Goal: Task Accomplishment & Management: Manage account settings

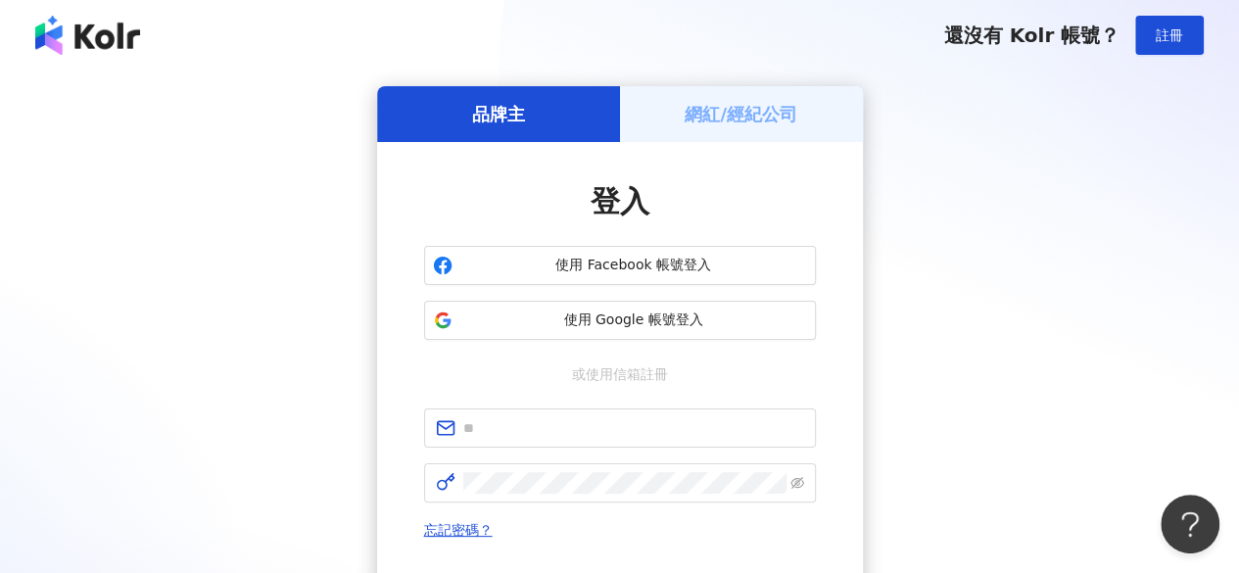
click at [731, 127] on div "網紅/經紀公司" at bounding box center [741, 114] width 243 height 56
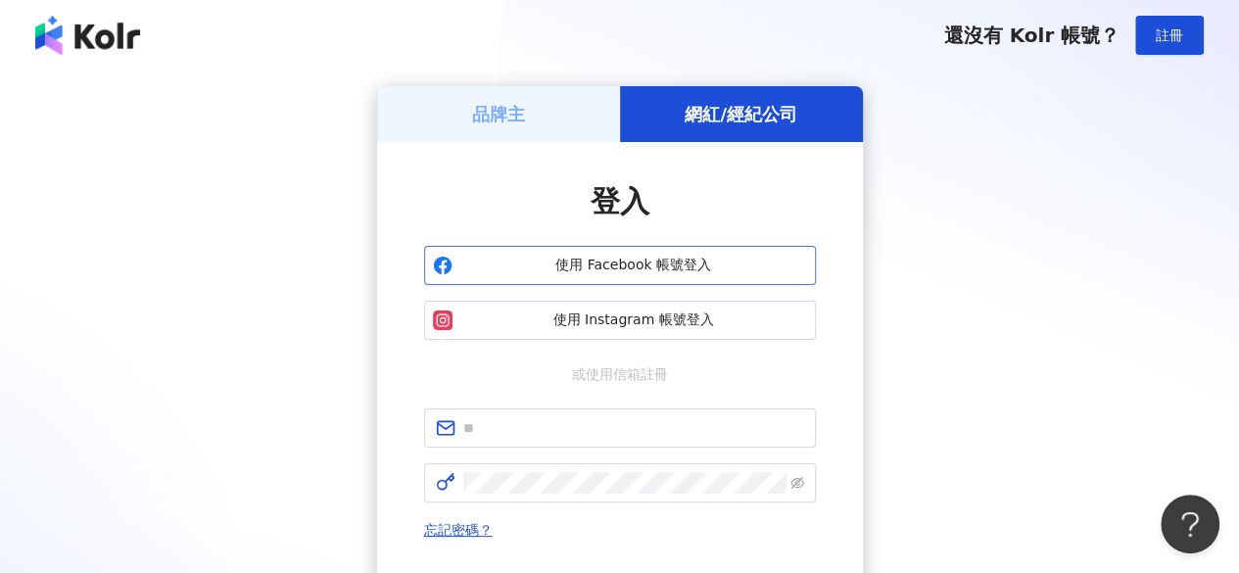
click at [696, 262] on span "使用 Facebook 帳號登入" at bounding box center [633, 266] width 347 height 20
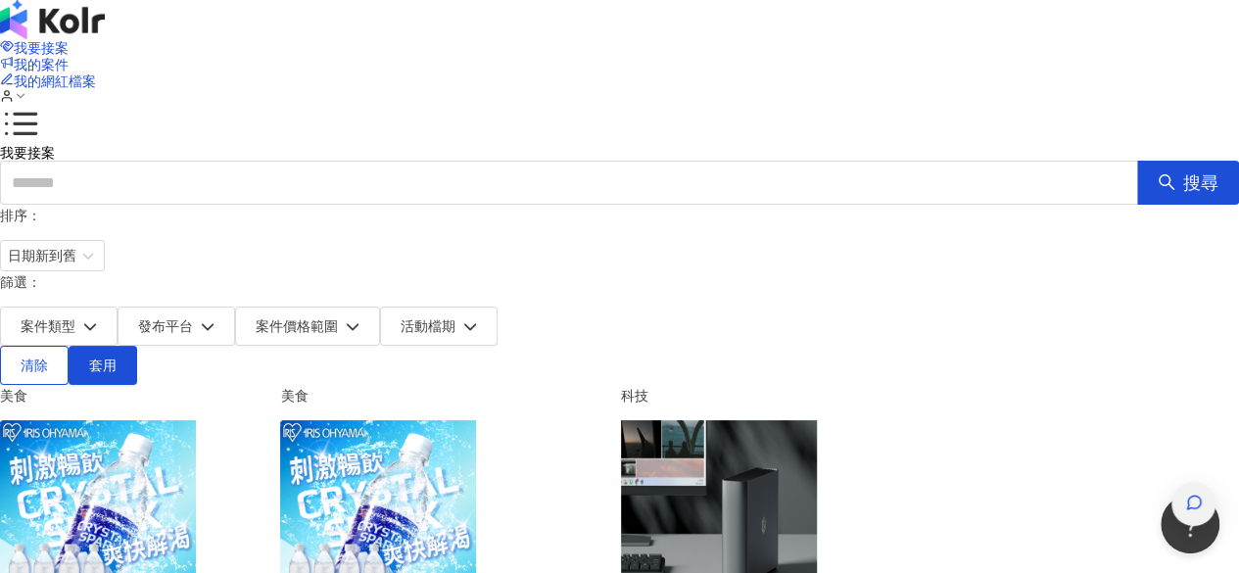
click at [1214, 482] on div "button" at bounding box center [1194, 504] width 44 height 44
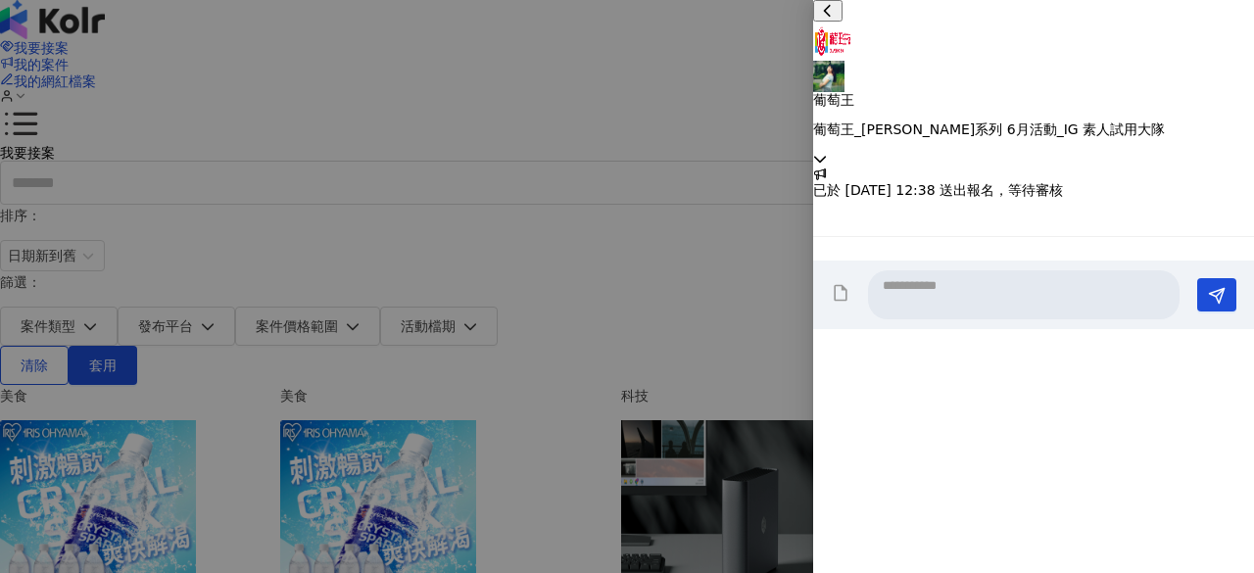
click at [1210, 36] on div "葡萄王 葡萄王_[PERSON_NAME]系列 6月活動_IG 素人試用大隊" at bounding box center [1033, 80] width 441 height 116
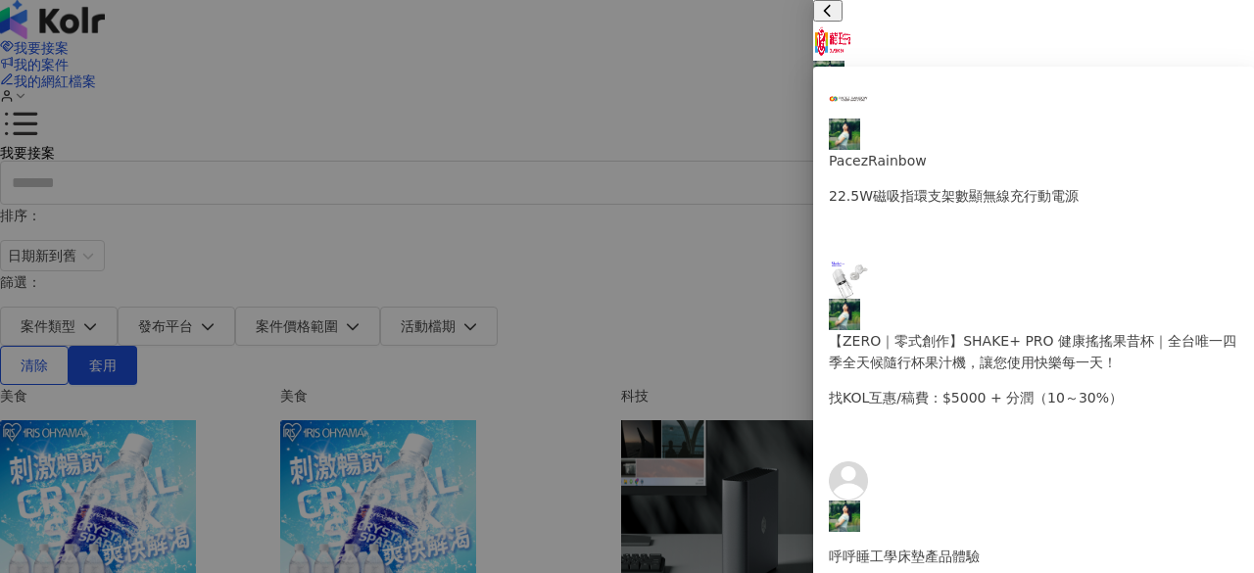
click at [1218, 36] on div "葡萄王 葡萄王_[PERSON_NAME]系列 6月活動_IG 素人試用大隊" at bounding box center [1033, 83] width 441 height 167
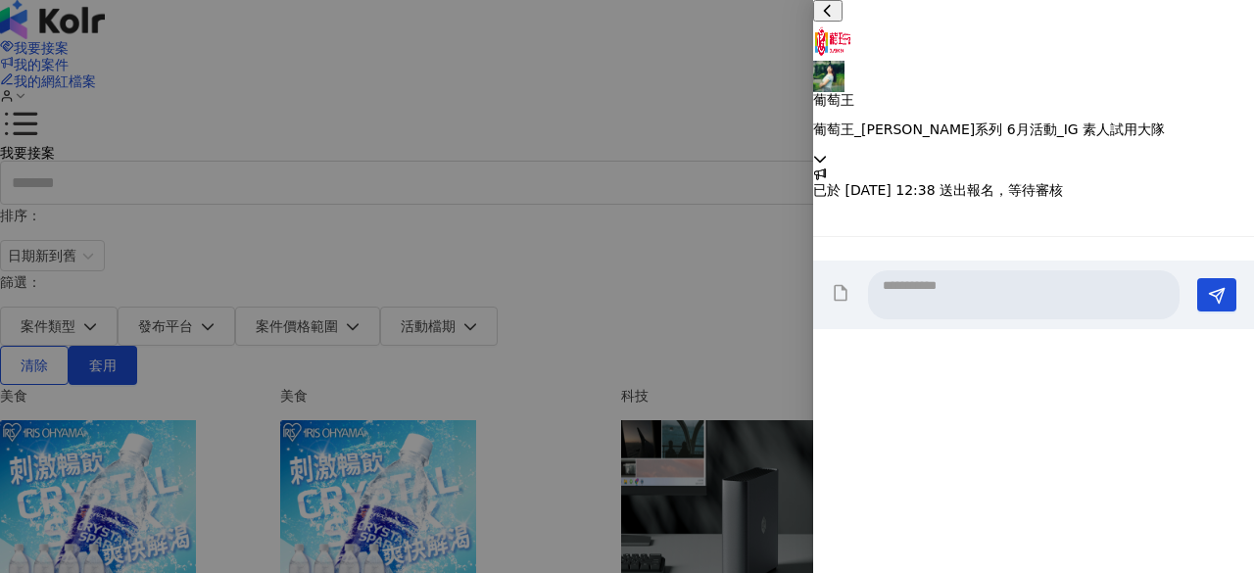
click at [1218, 39] on div "葡萄王 葡萄王_[PERSON_NAME]系列 6月活動_IG 素人試用大隊" at bounding box center [1033, 83] width 441 height 167
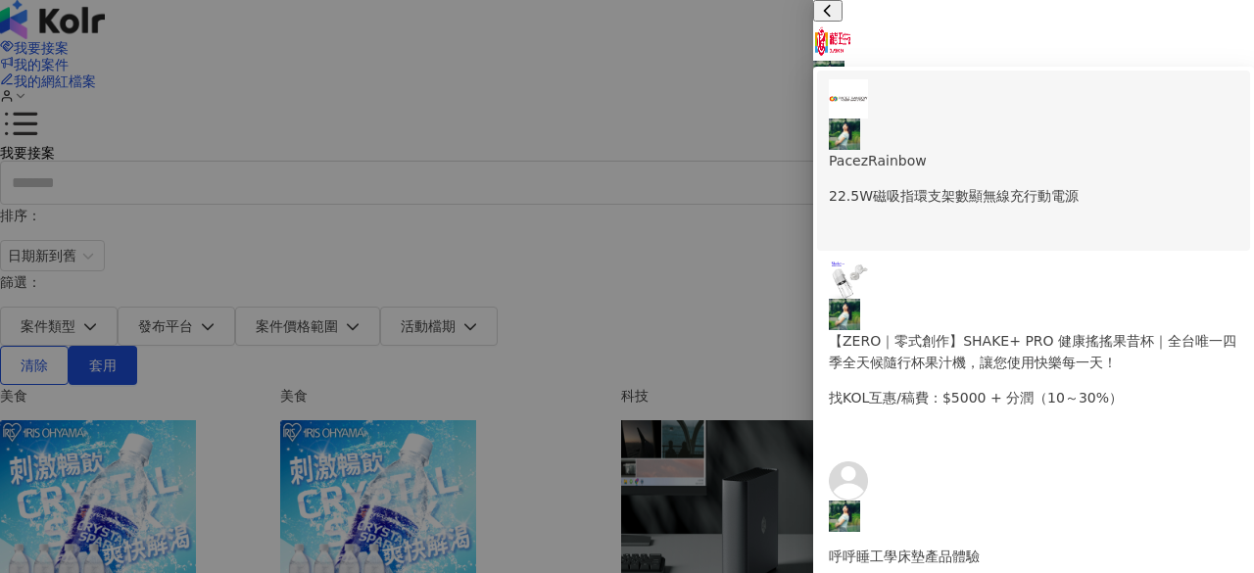
click at [1093, 185] on p "22.5W磁吸指環支架數顯無線充行動電源" at bounding box center [1033, 196] width 409 height 22
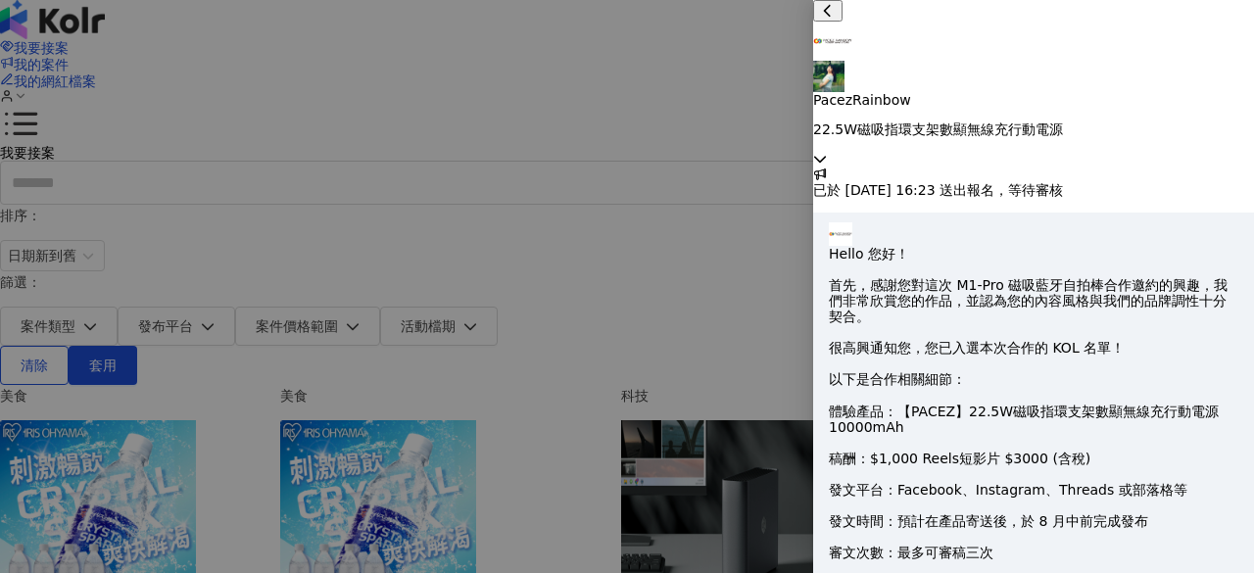
scroll to position [999, 0]
click at [827, 152] on icon at bounding box center [820, 159] width 14 height 14
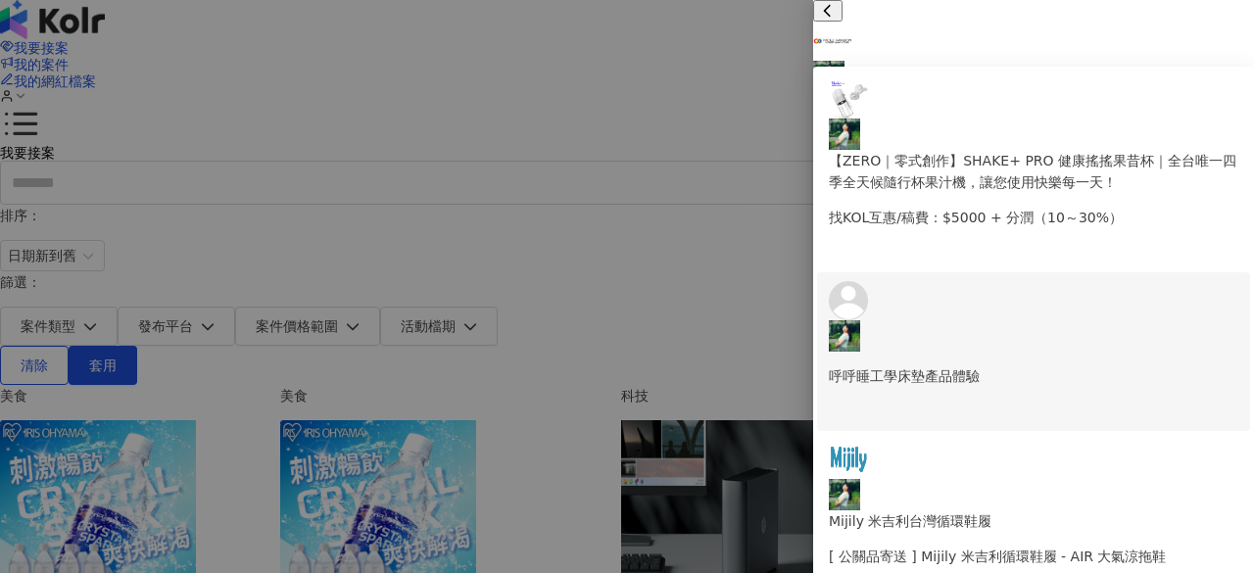
click at [1016, 365] on p "呼呼睡工學床墊產品體驗" at bounding box center [1033, 376] width 409 height 22
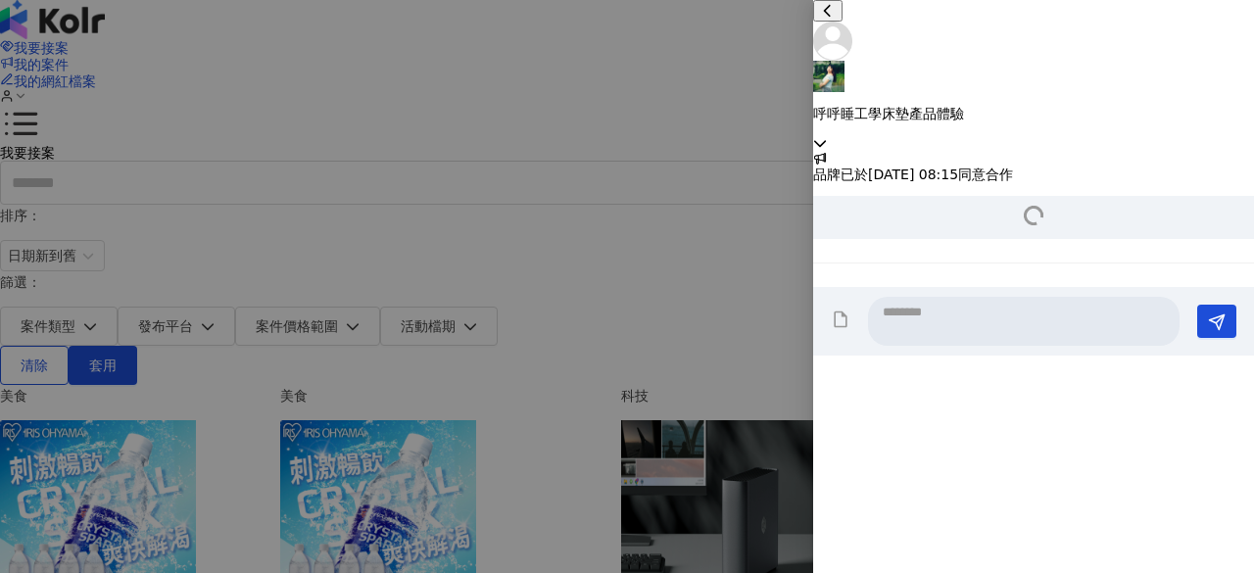
scroll to position [604, 0]
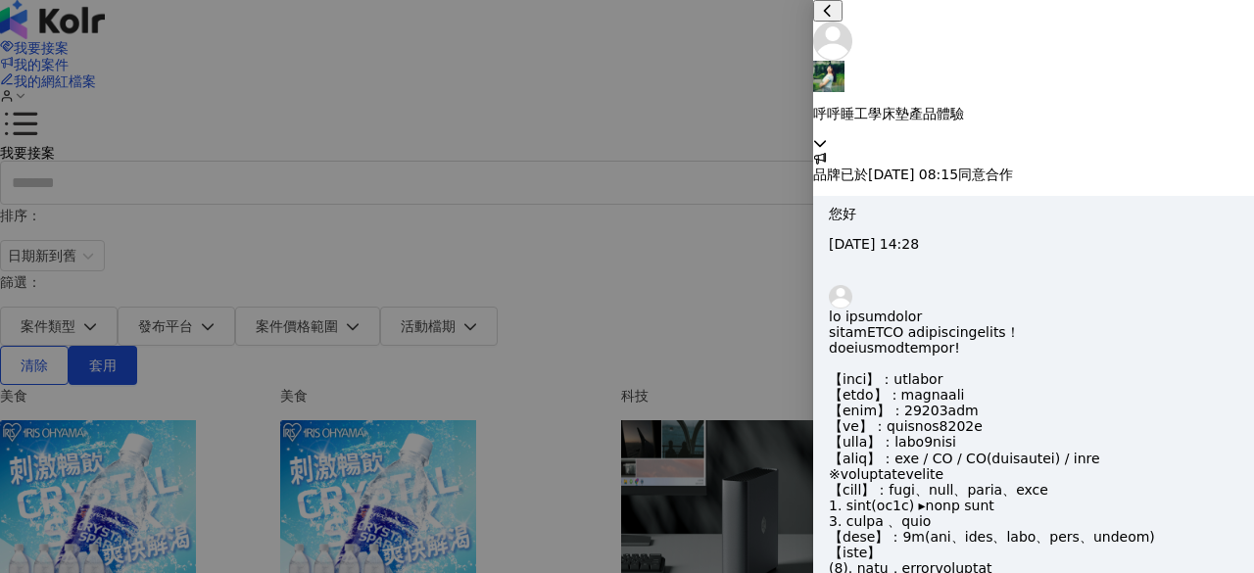
click at [827, 136] on icon at bounding box center [820, 143] width 14 height 14
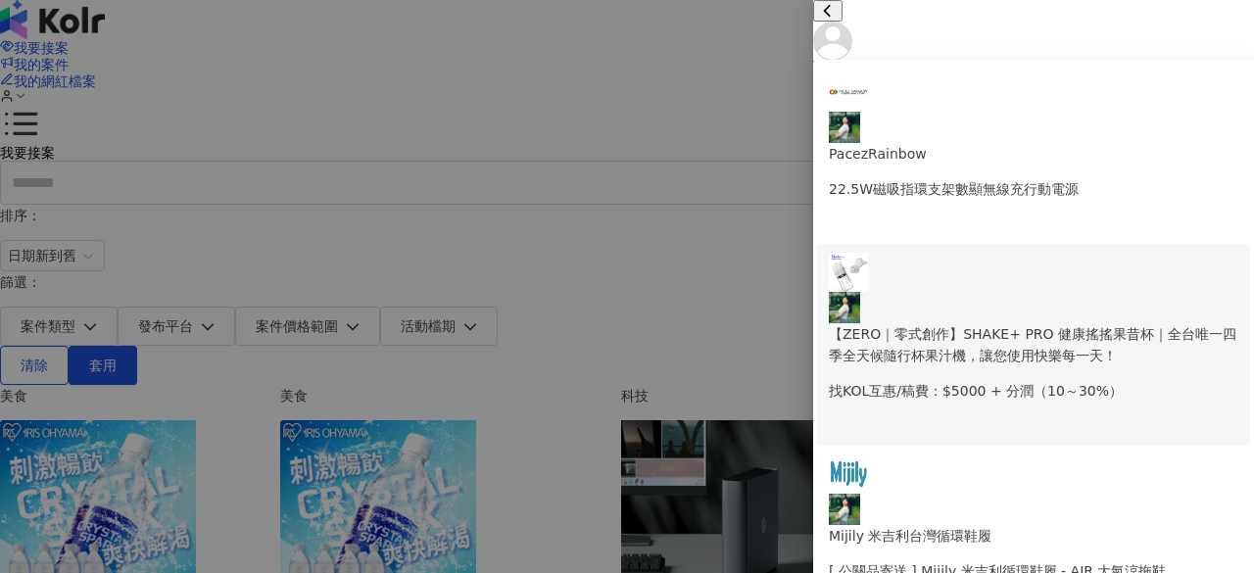
click at [1068, 323] on p "【ZERO｜零式創作】SHAKE+ PRO 健康搖搖果昔杯｜全台唯一四季全天候隨行杯果汁機，讓您使用快樂每一天！" at bounding box center [1033, 344] width 409 height 43
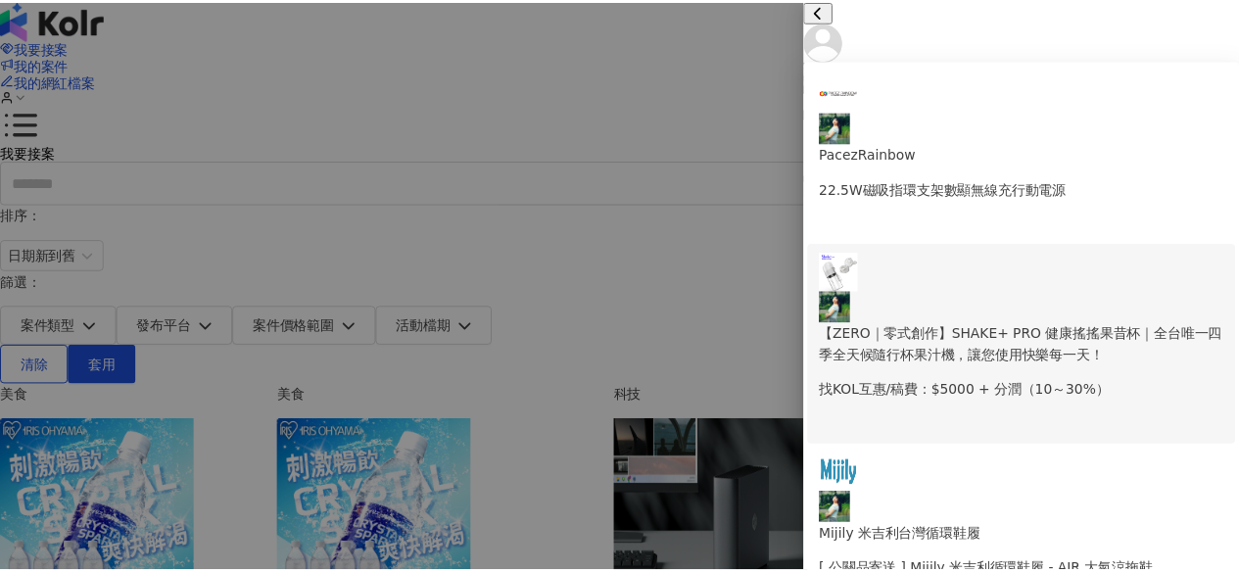
scroll to position [72, 0]
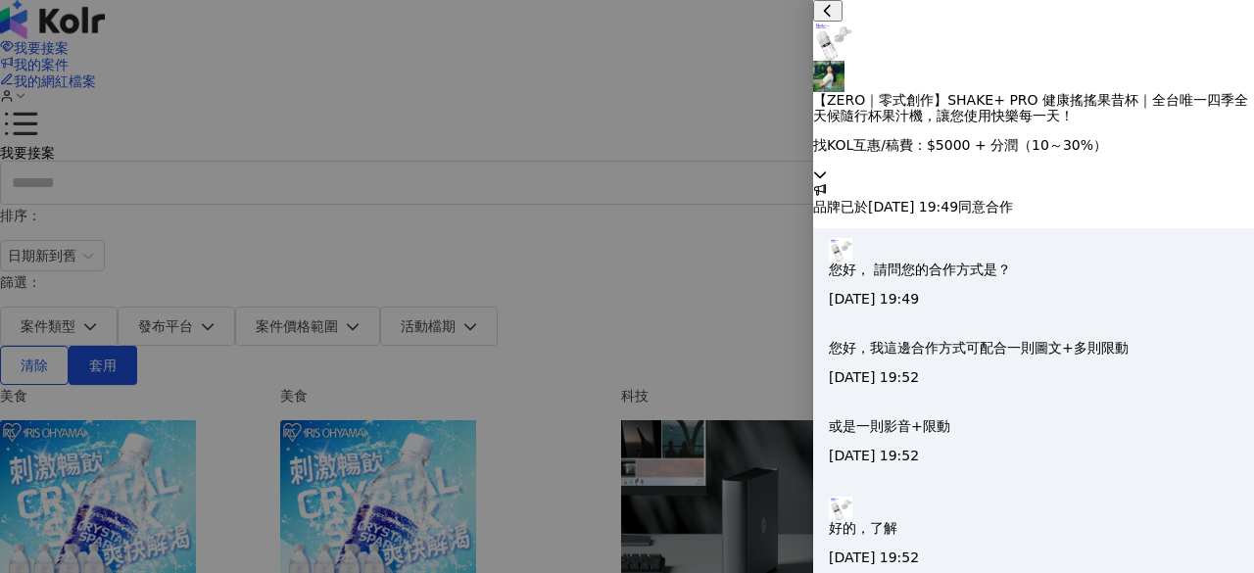
click at [748, 155] on div at bounding box center [627, 286] width 1254 height 573
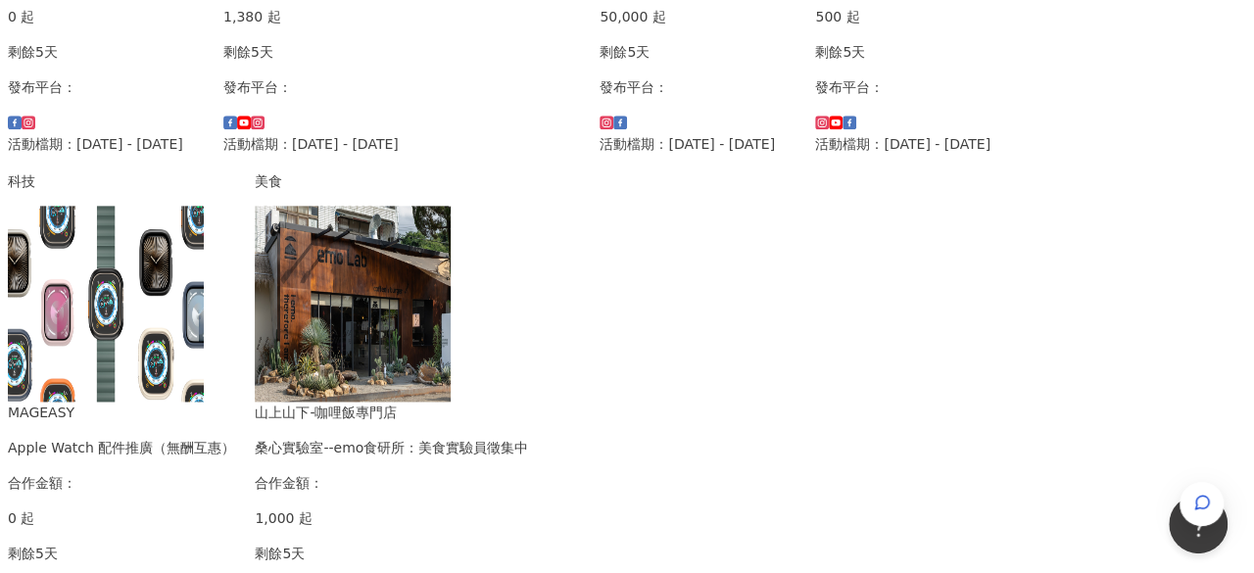
scroll to position [1176, 0]
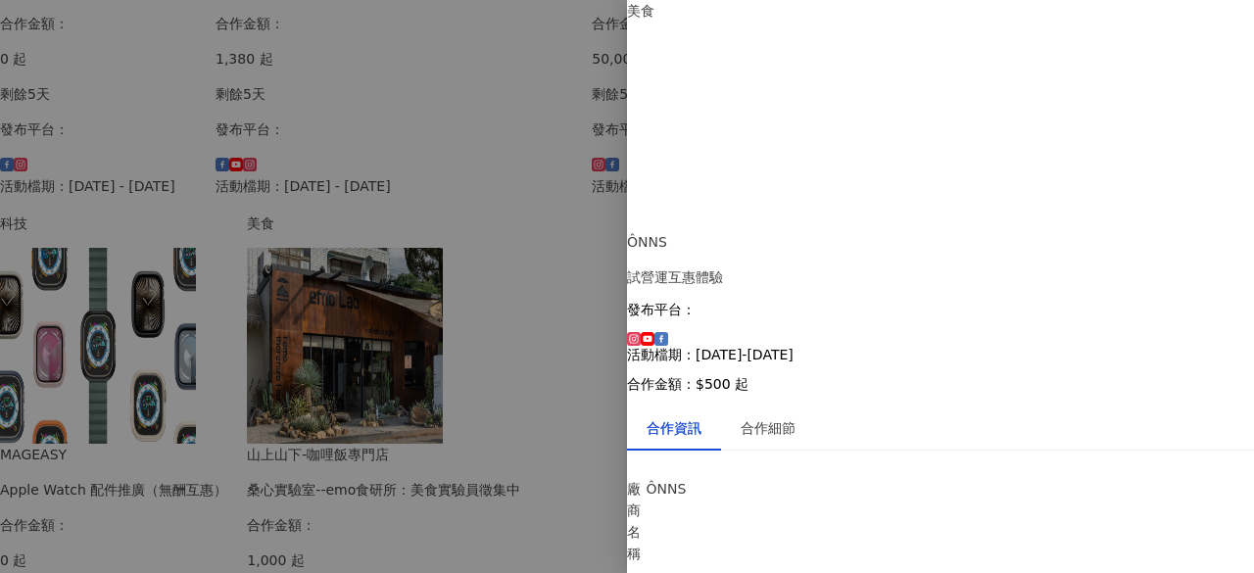
scroll to position [327, 0]
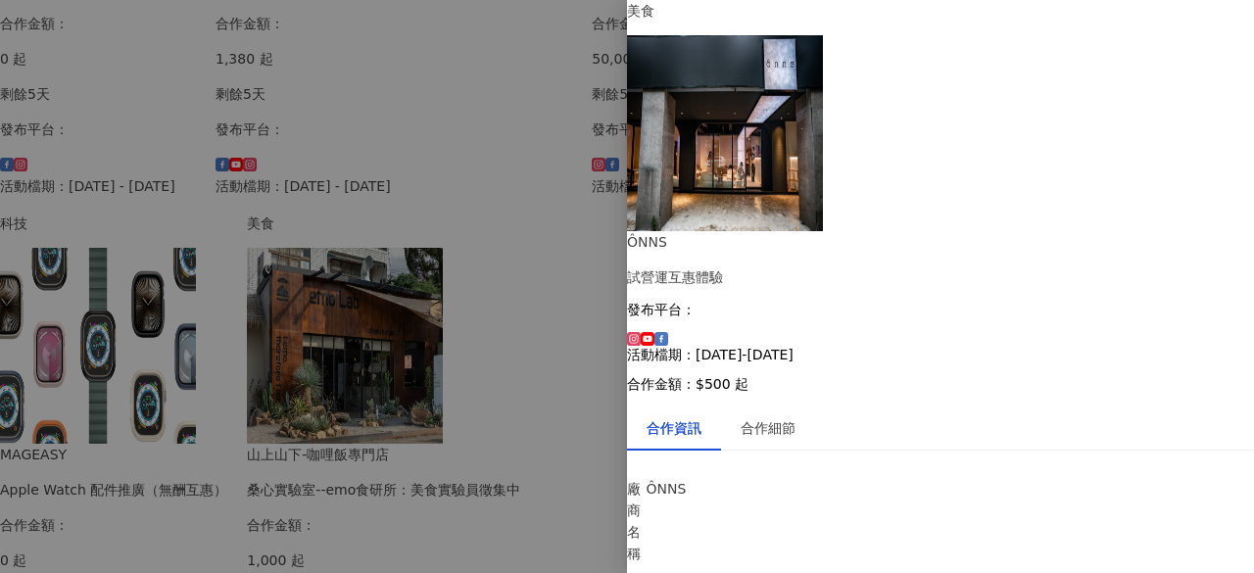
click at [408, 391] on div at bounding box center [627, 286] width 1254 height 573
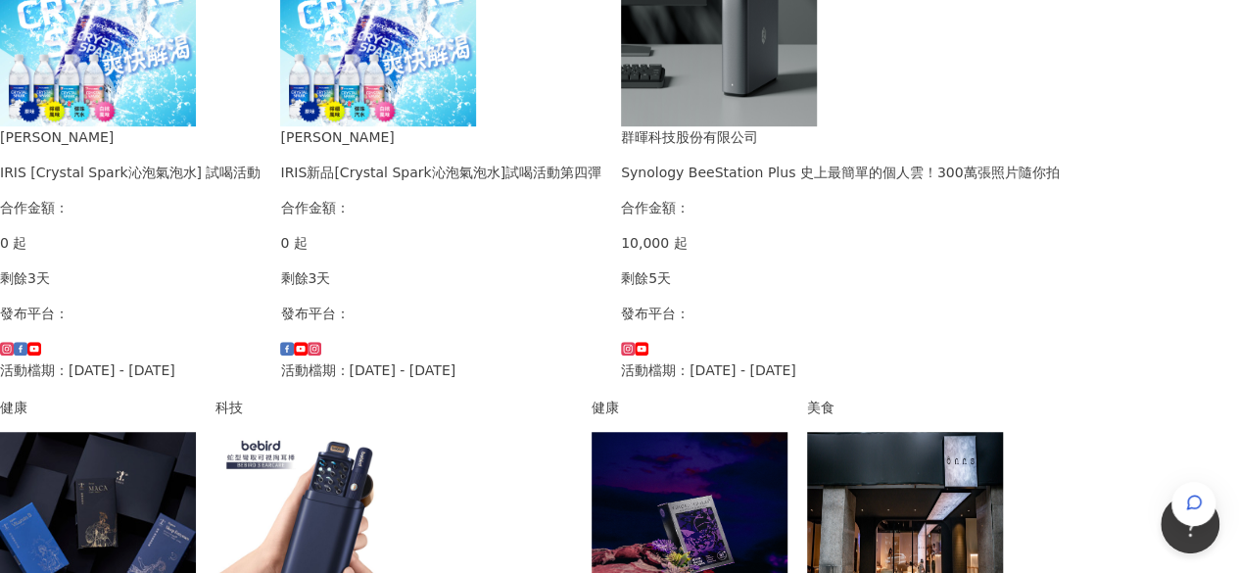
scroll to position [0, 0]
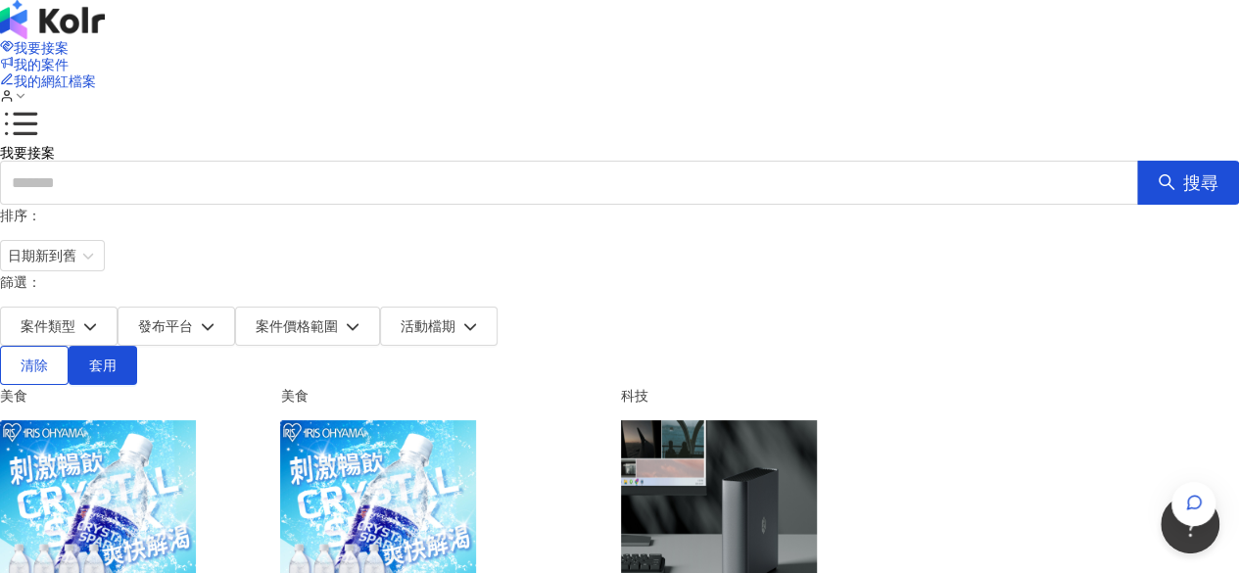
click at [901, 41] on div "我要接案 我的案件 我的網紅檔案" at bounding box center [619, 72] width 1239 height 67
click at [69, 57] on span "我的案件" at bounding box center [41, 65] width 55 height 16
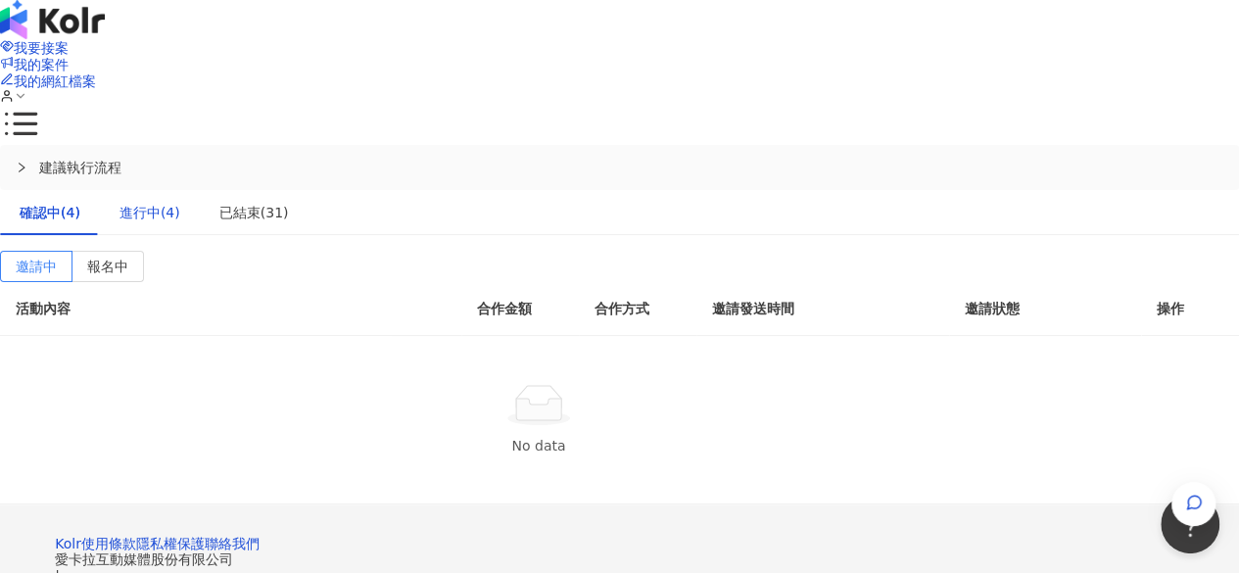
click at [180, 202] on div "進行中(4)" at bounding box center [150, 213] width 61 height 22
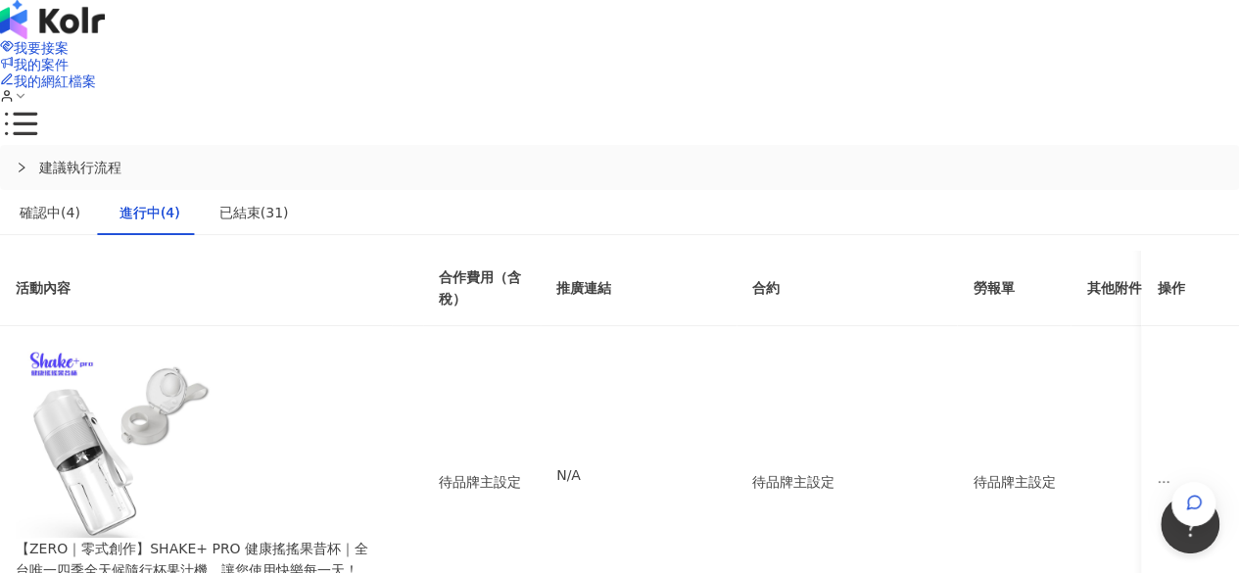
click at [842, 326] on td "待品牌主設定" at bounding box center [847, 482] width 220 height 312
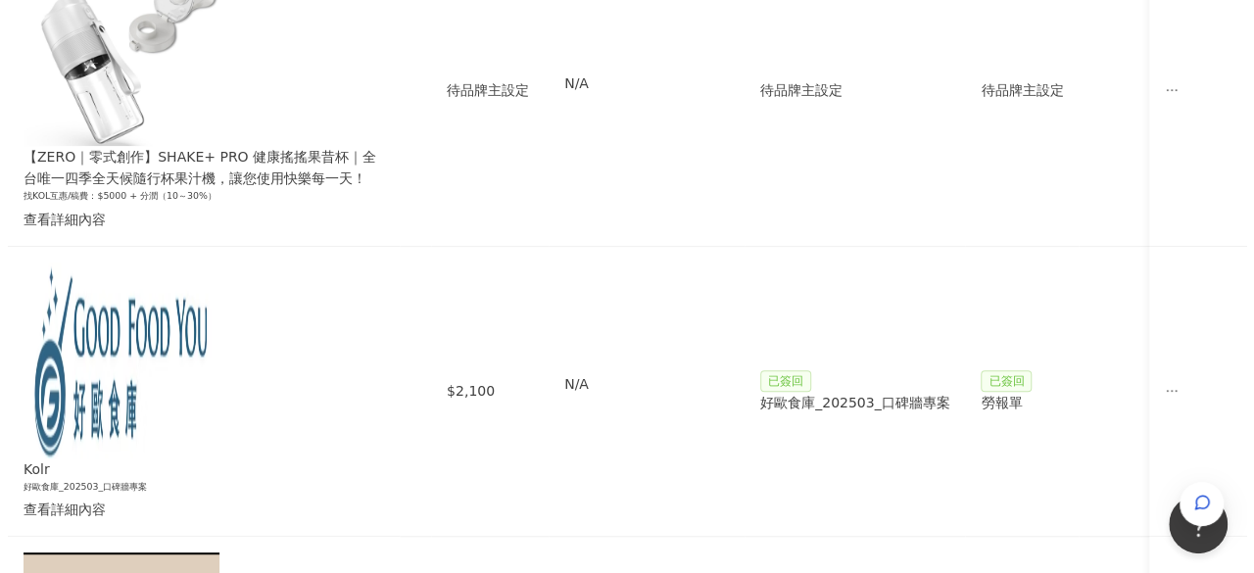
scroll to position [98, 0]
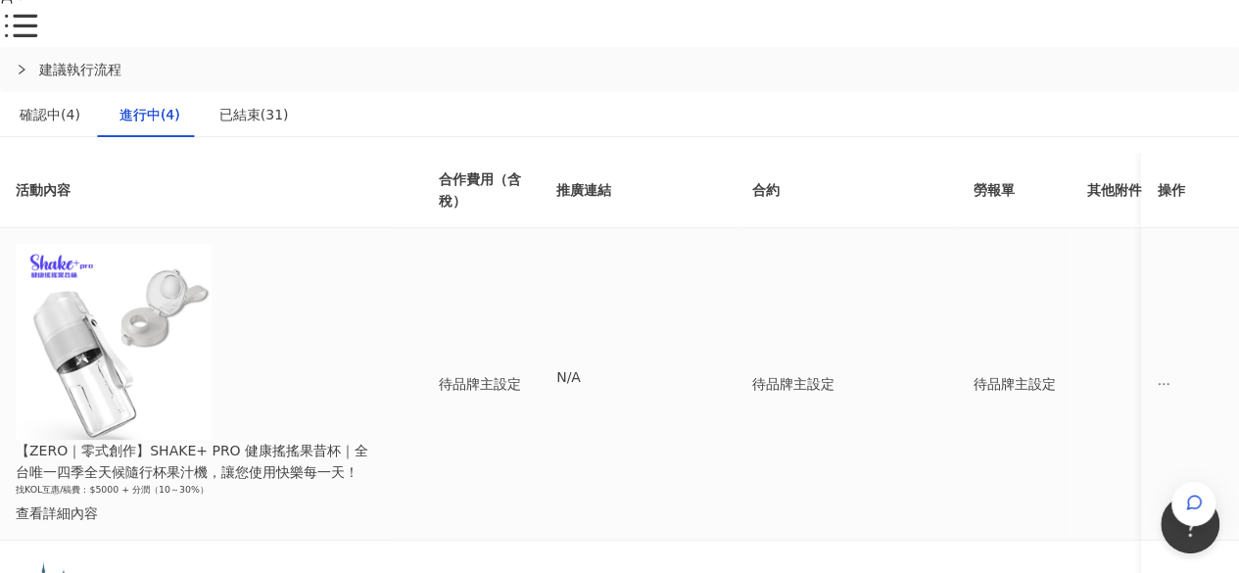
click at [296, 503] on div "查看詳細內容" at bounding box center [196, 514] width 360 height 22
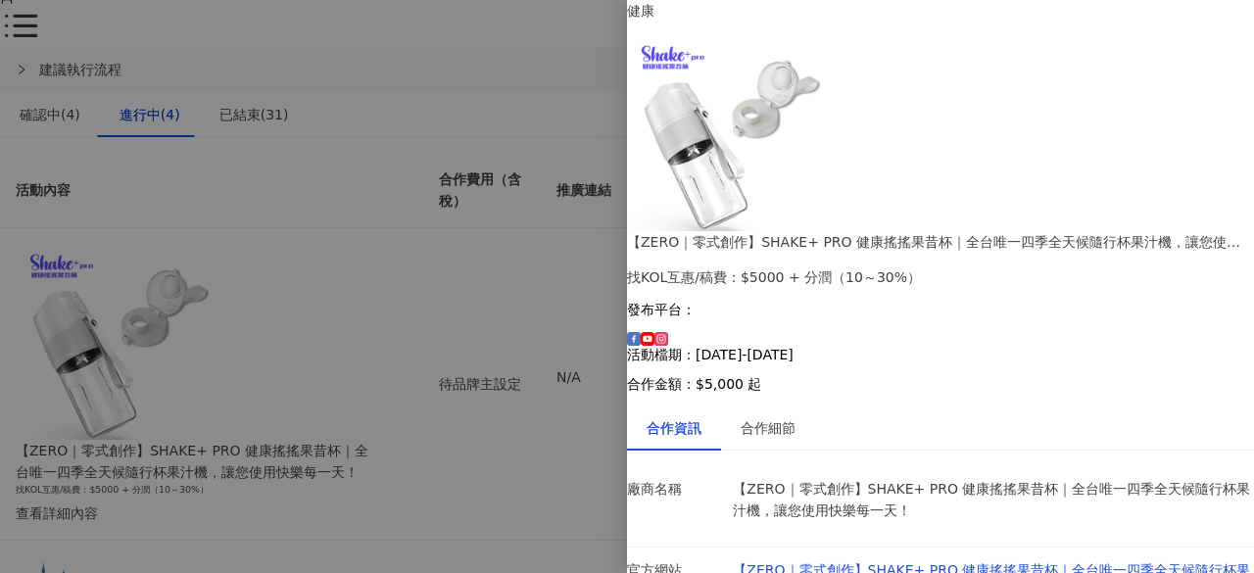
scroll to position [100, 0]
click at [795, 417] on div "合作細節" at bounding box center [768, 428] width 55 height 22
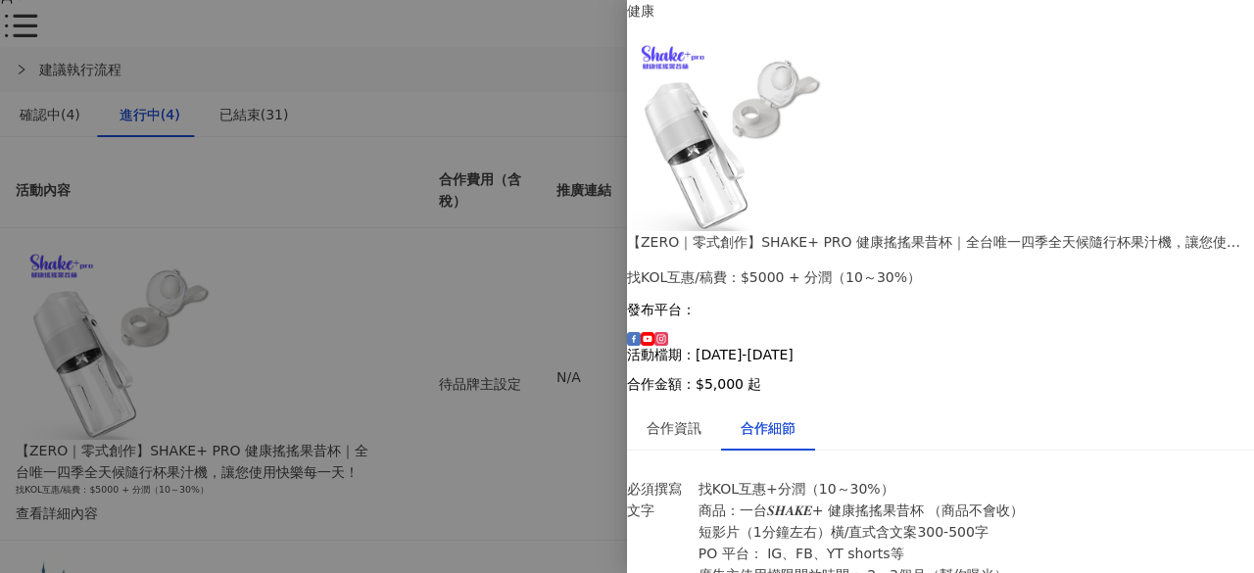
click at [372, 304] on div at bounding box center [627, 286] width 1254 height 573
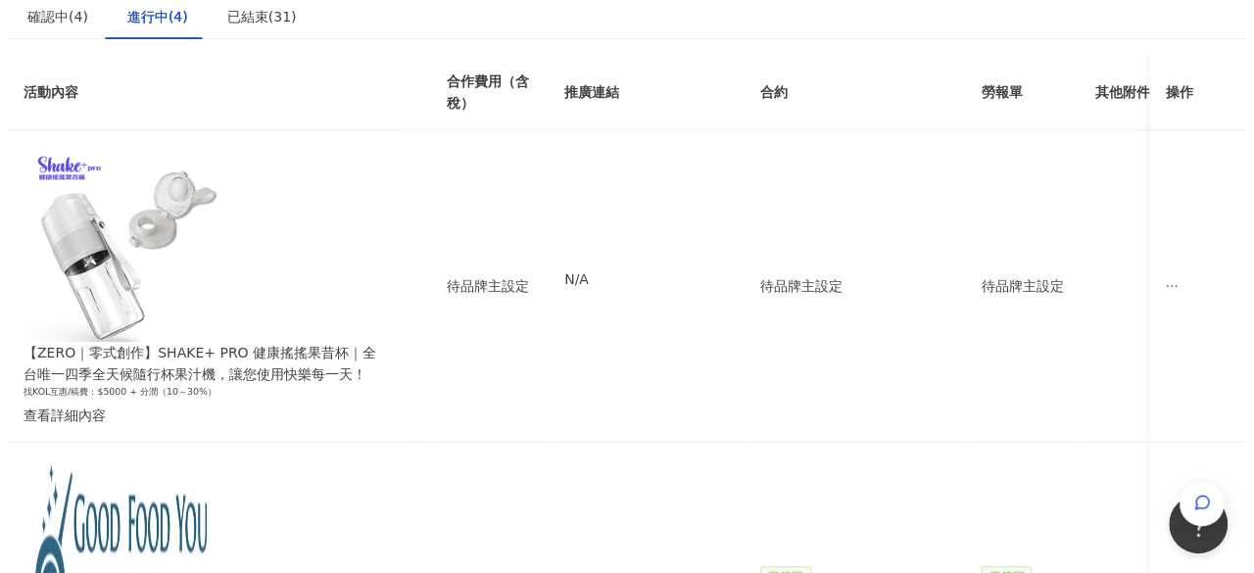
scroll to position [0, 0]
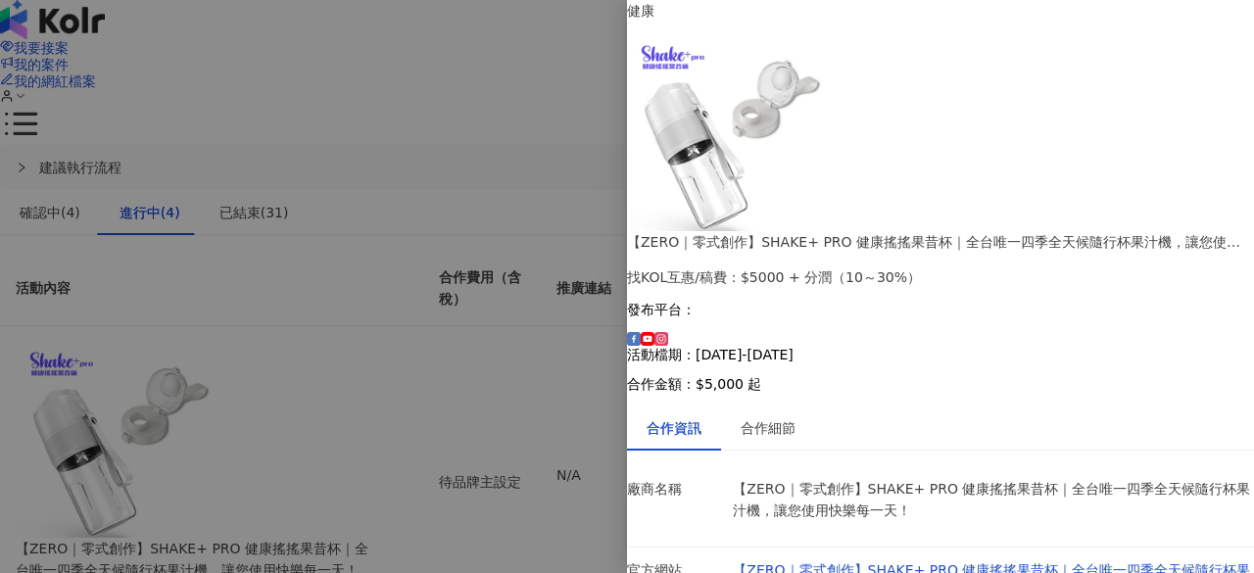
scroll to position [100, 0]
click at [815, 406] on div "合作細節" at bounding box center [768, 428] width 94 height 45
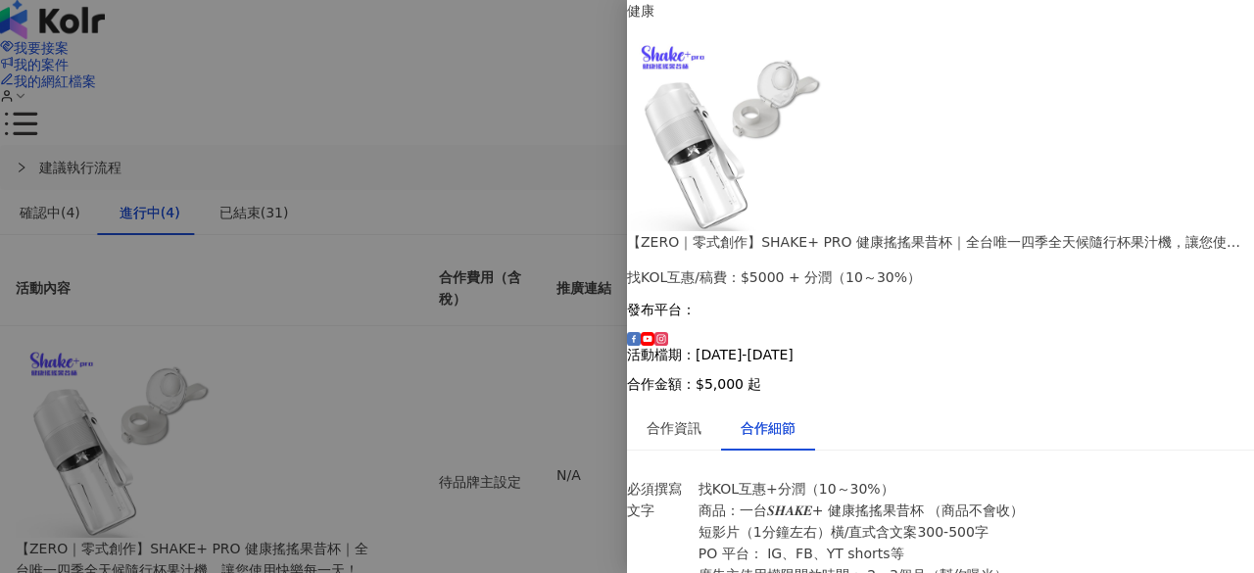
scroll to position [769, 0]
click at [471, 360] on div at bounding box center [627, 286] width 1254 height 573
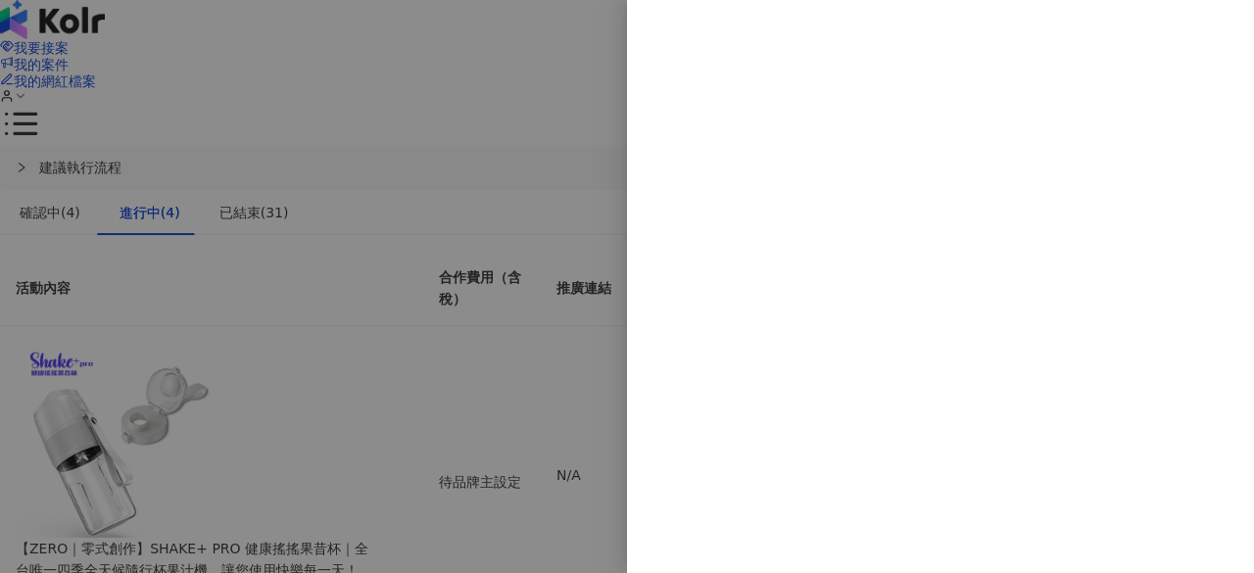
scroll to position [0, 0]
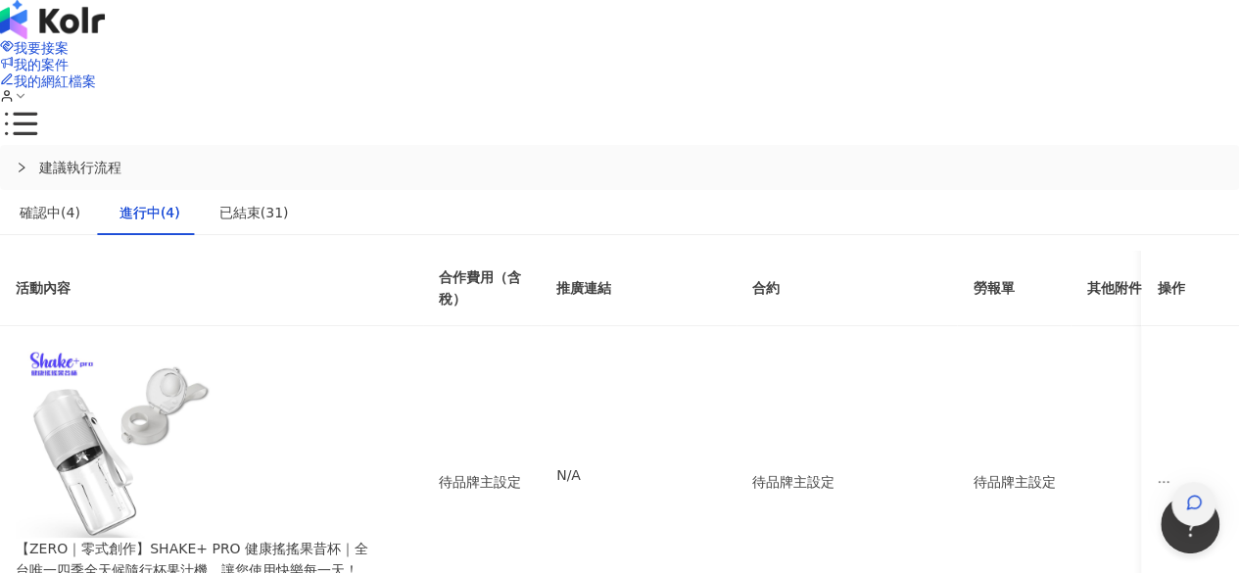
click at [1181, 482] on div "button" at bounding box center [1193, 504] width 25 height 44
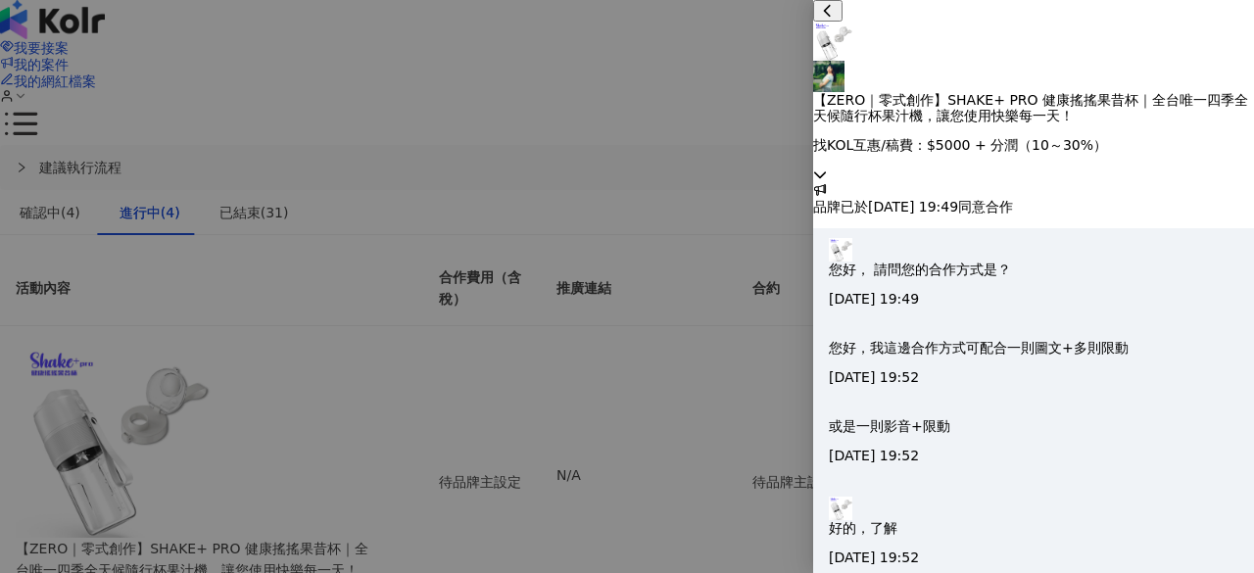
scroll to position [142, 0]
type textarea "*"
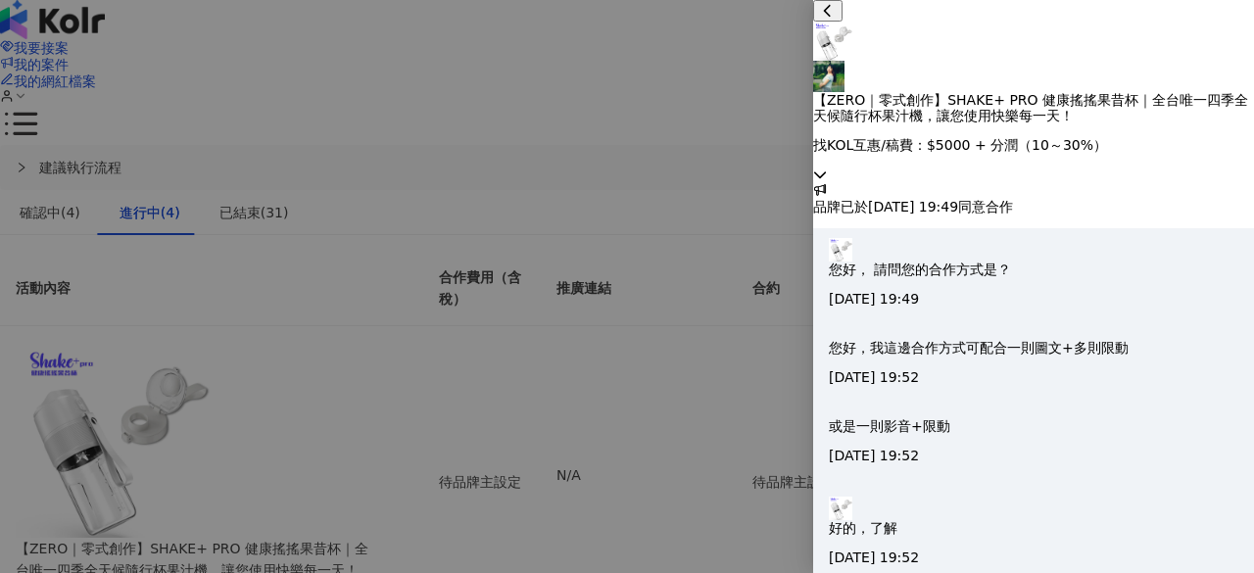
type textarea "**********"
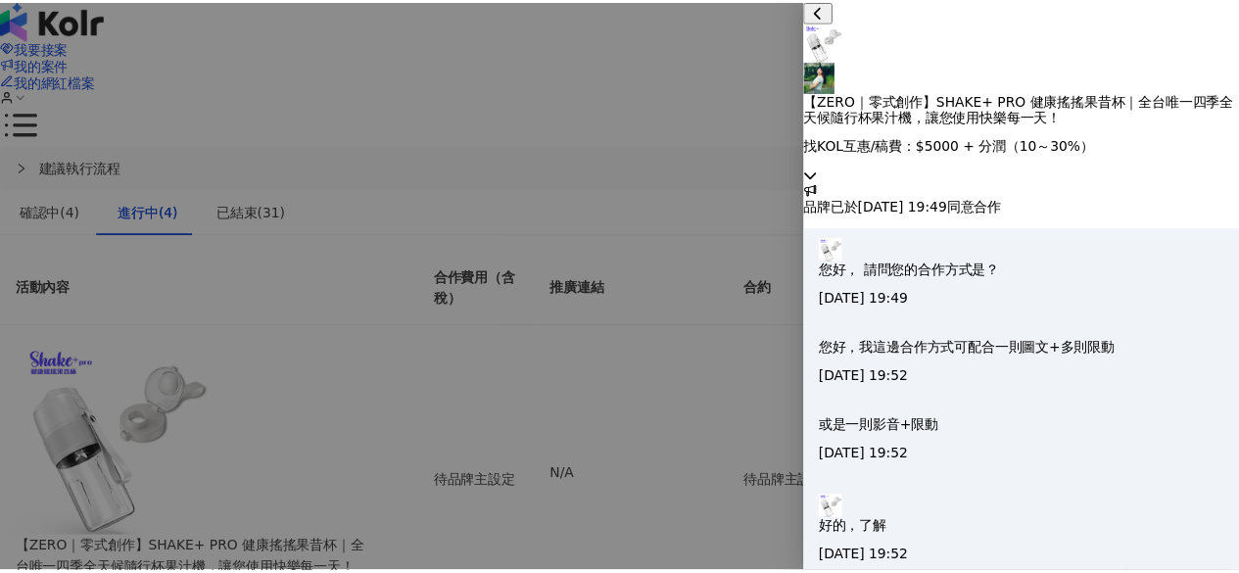
scroll to position [249, 0]
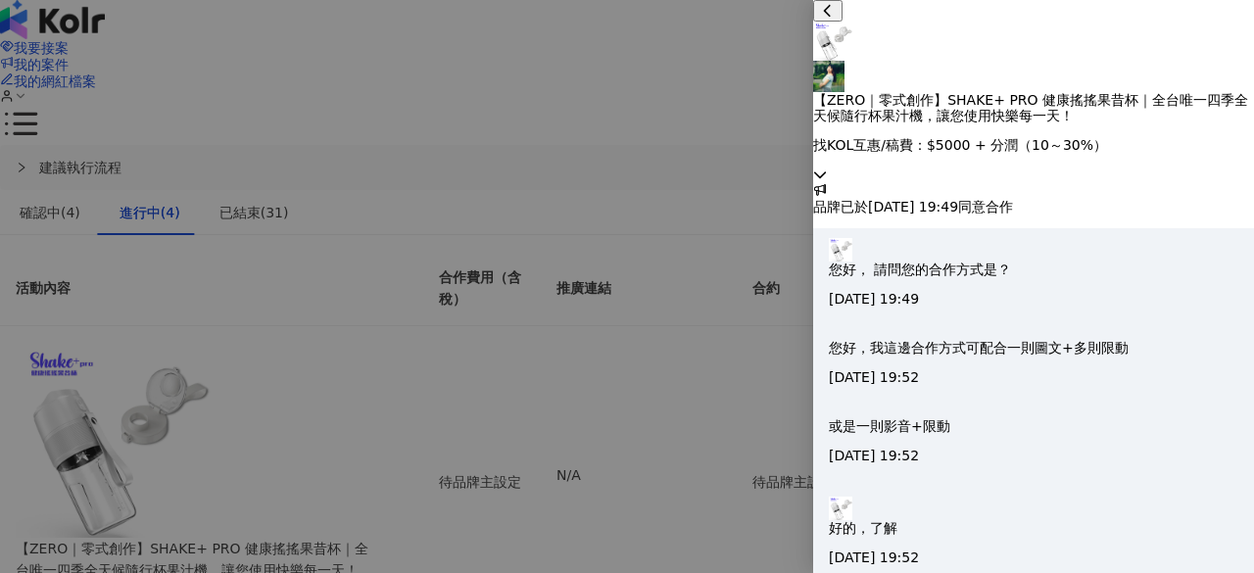
click at [683, 264] on div at bounding box center [627, 286] width 1254 height 573
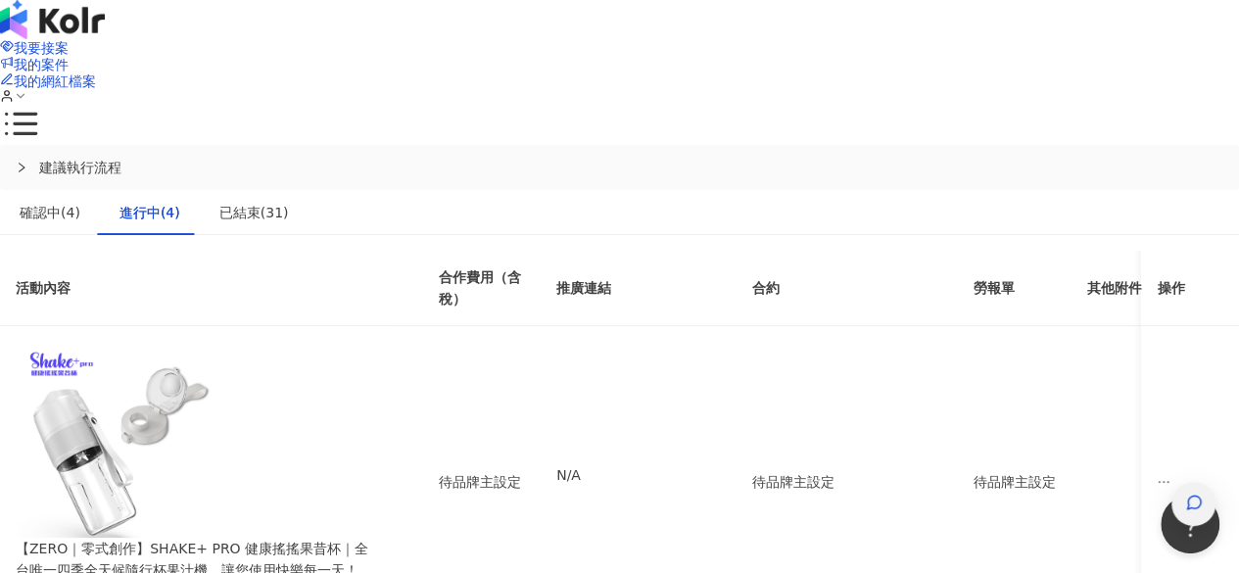
click at [1181, 482] on div "button" at bounding box center [1193, 504] width 25 height 44
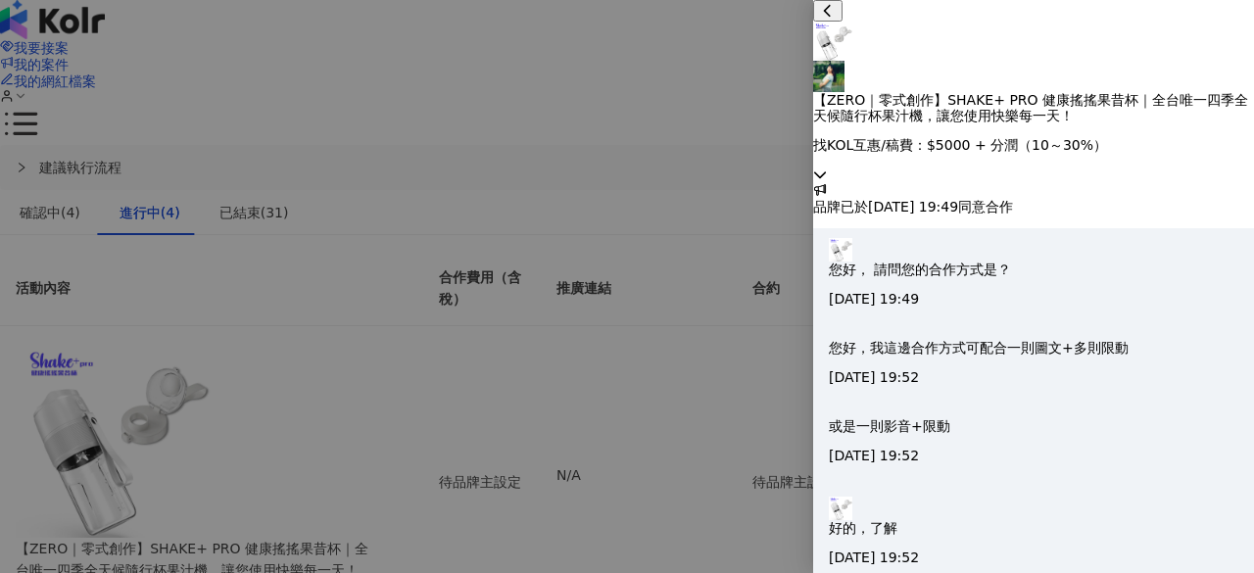
click at [826, 171] on icon at bounding box center [820, 174] width 12 height 7
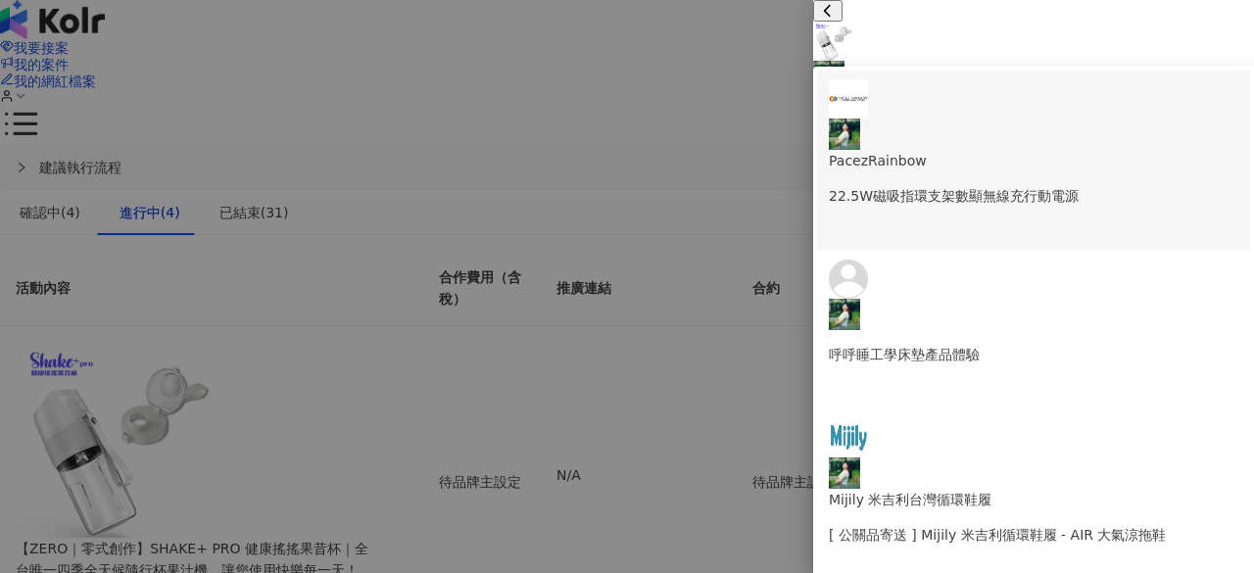
click at [1056, 185] on p "22.5W磁吸指環支架數顯無線充行動電源" at bounding box center [1033, 196] width 409 height 22
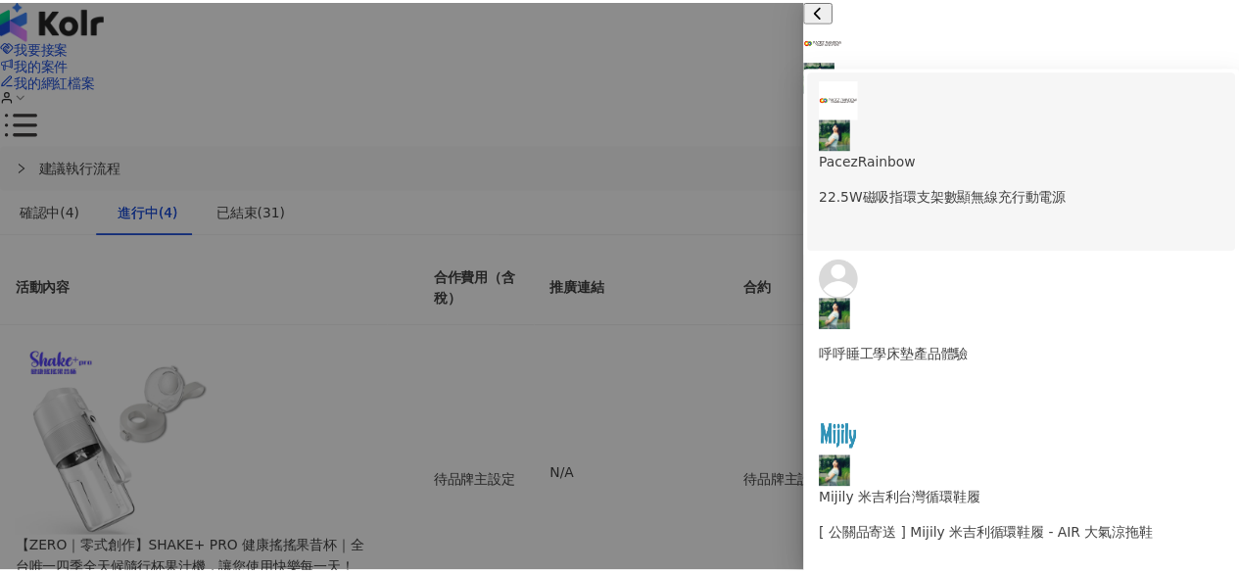
scroll to position [1070, 0]
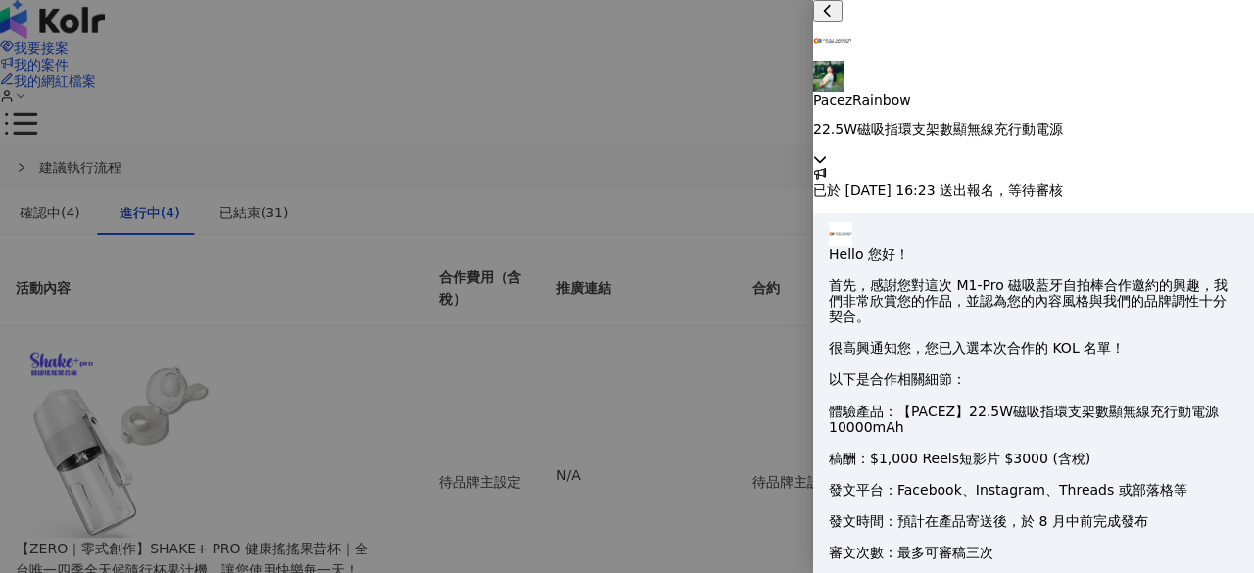
click at [724, 365] on div at bounding box center [627, 286] width 1254 height 573
